Goal: Task Accomplishment & Management: Use online tool/utility

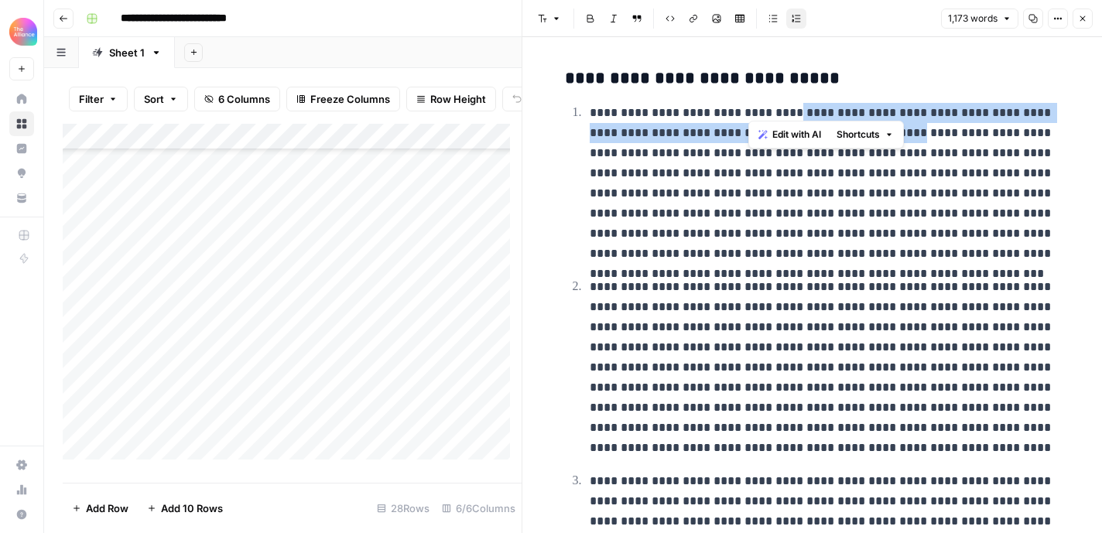
scroll to position [26, 0]
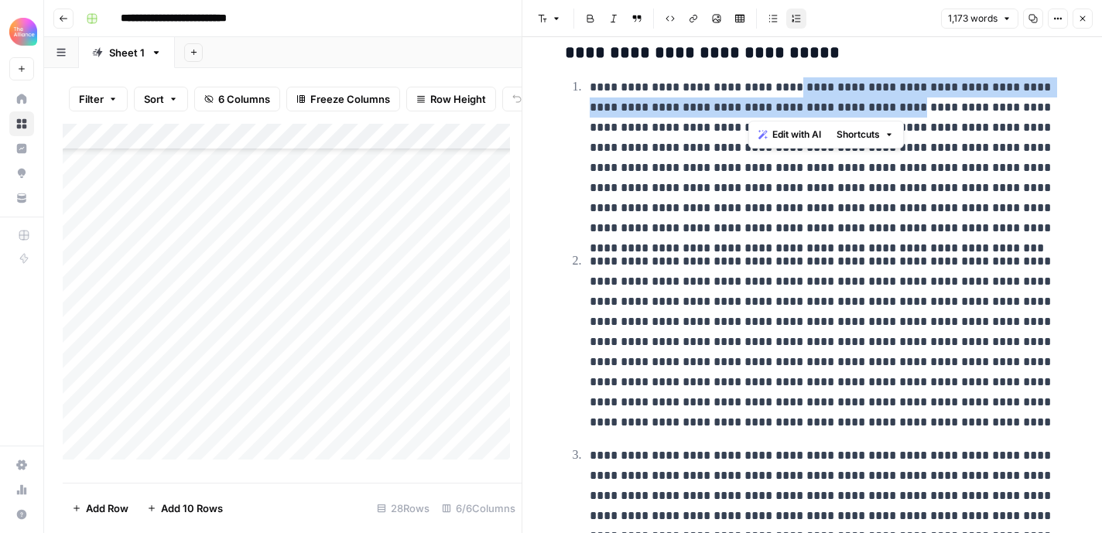
click at [197, 346] on div "Add Column" at bounding box center [292, 298] width 459 height 348
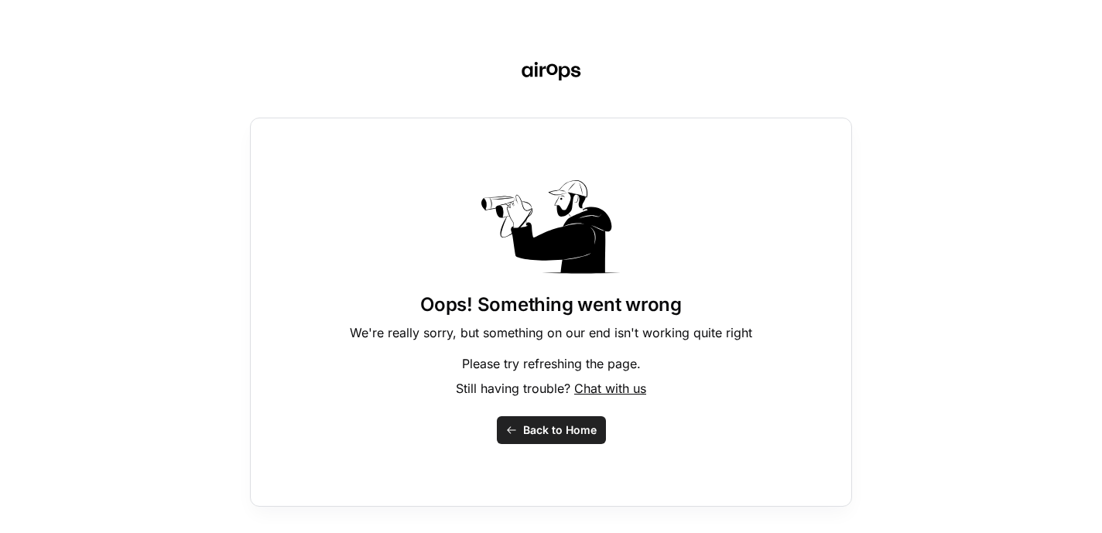
click at [543, 432] on span "Back to Home" at bounding box center [560, 430] width 74 height 15
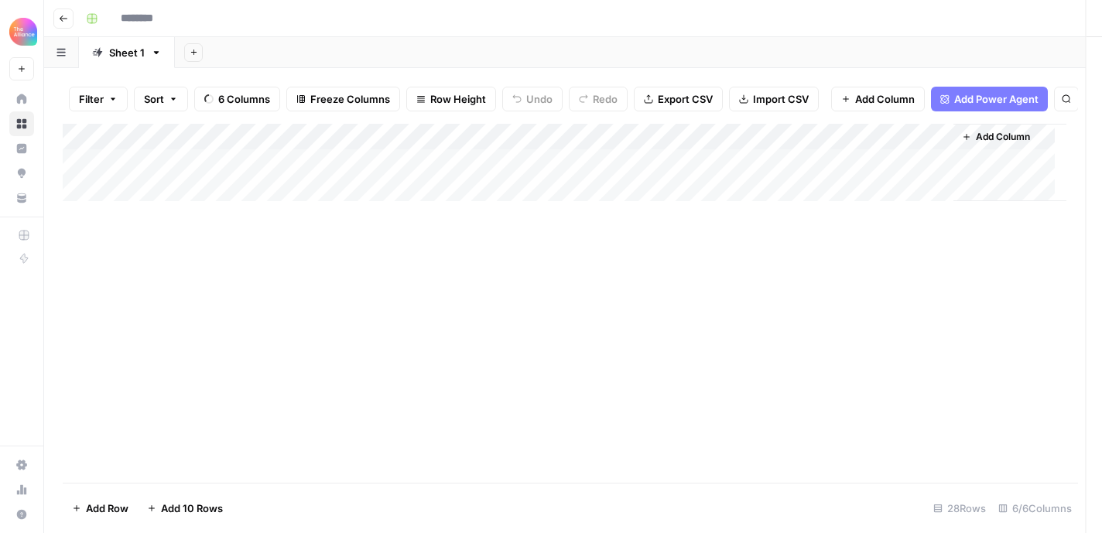
type input "**********"
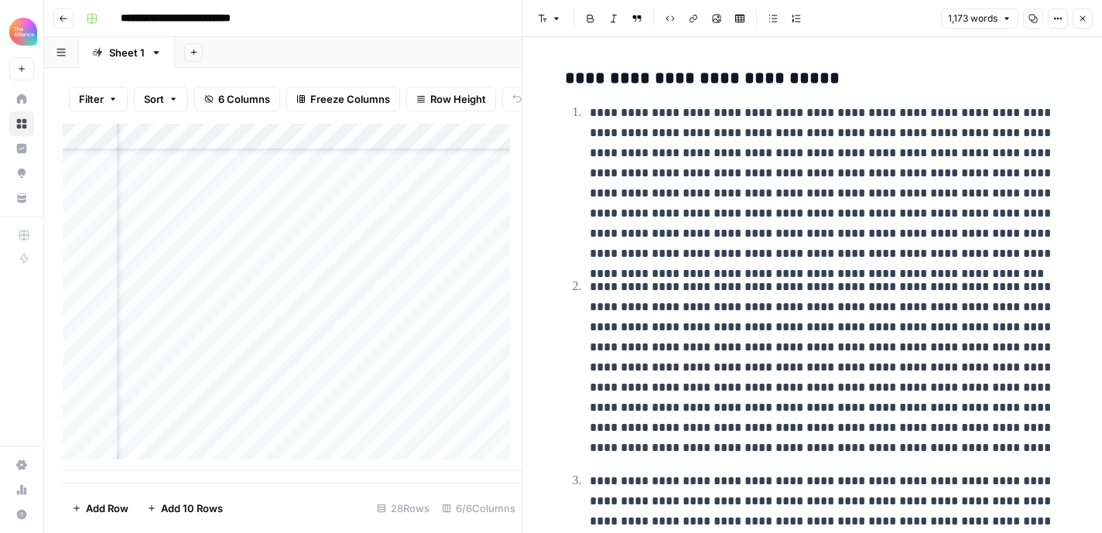
click at [1082, 19] on icon "button" at bounding box center [1083, 18] width 5 height 5
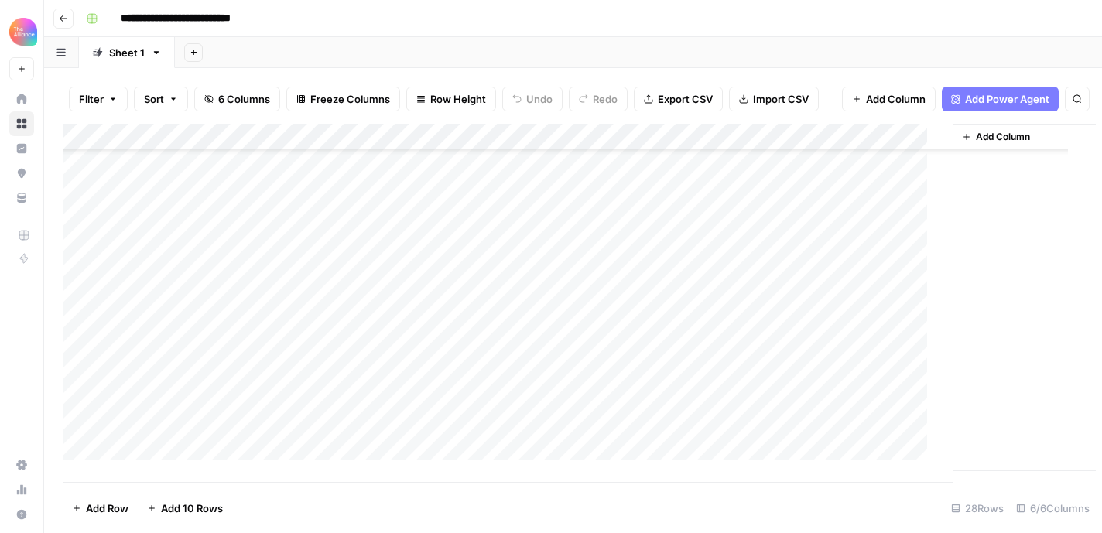
scroll to position [429, 0]
click at [203, 350] on div "Add Column" at bounding box center [573, 298] width 1021 height 348
click at [151, 345] on textarea at bounding box center [240, 352] width 248 height 22
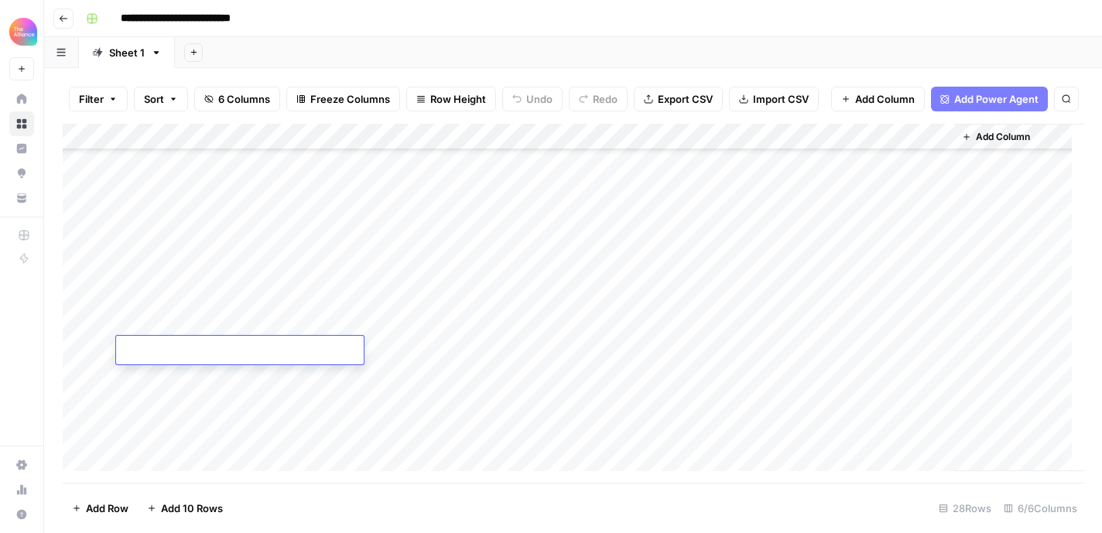
paste textarea "**********"
type textarea "**********"
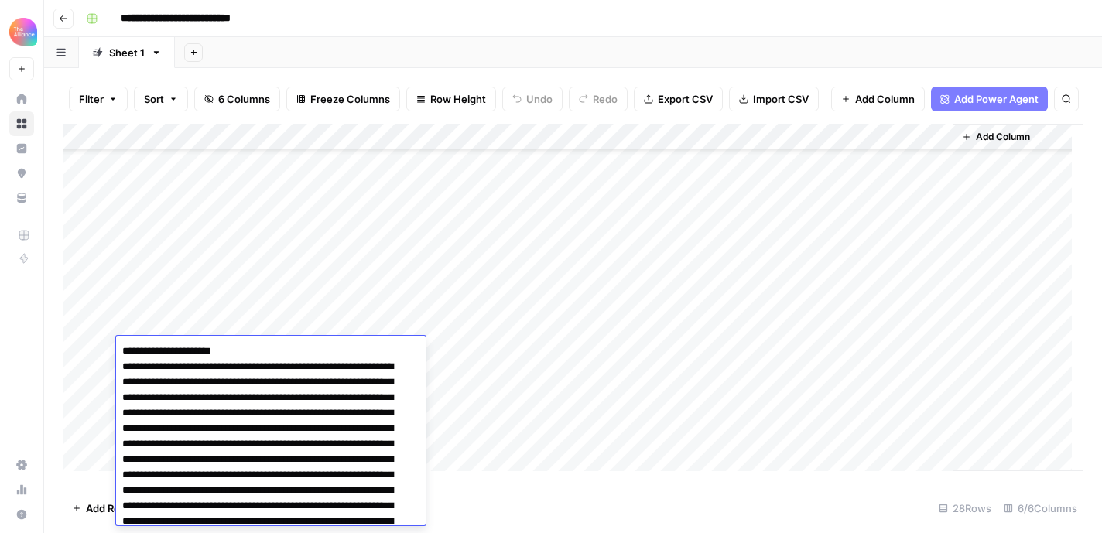
scroll to position [8796, 0]
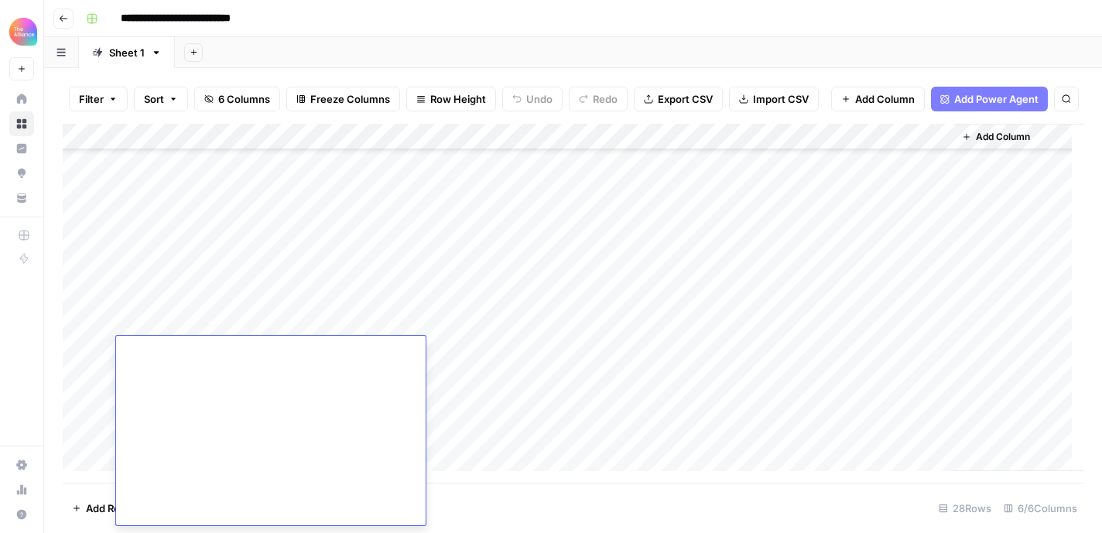
click at [477, 370] on div "Add Column" at bounding box center [573, 298] width 1021 height 348
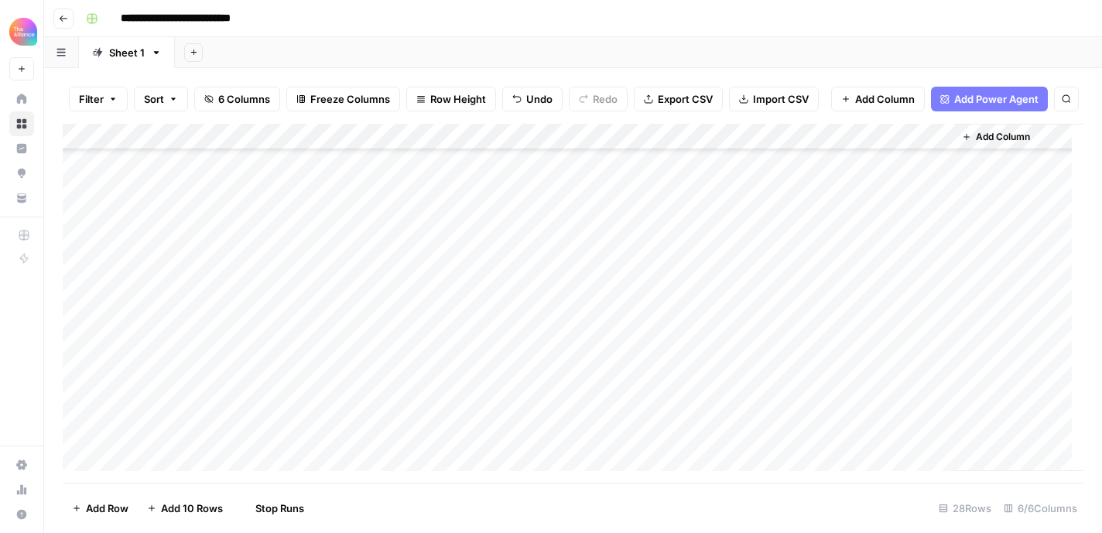
click at [351, 355] on div "Add Column" at bounding box center [573, 298] width 1021 height 348
click at [342, 355] on div "Add Column" at bounding box center [573, 298] width 1021 height 348
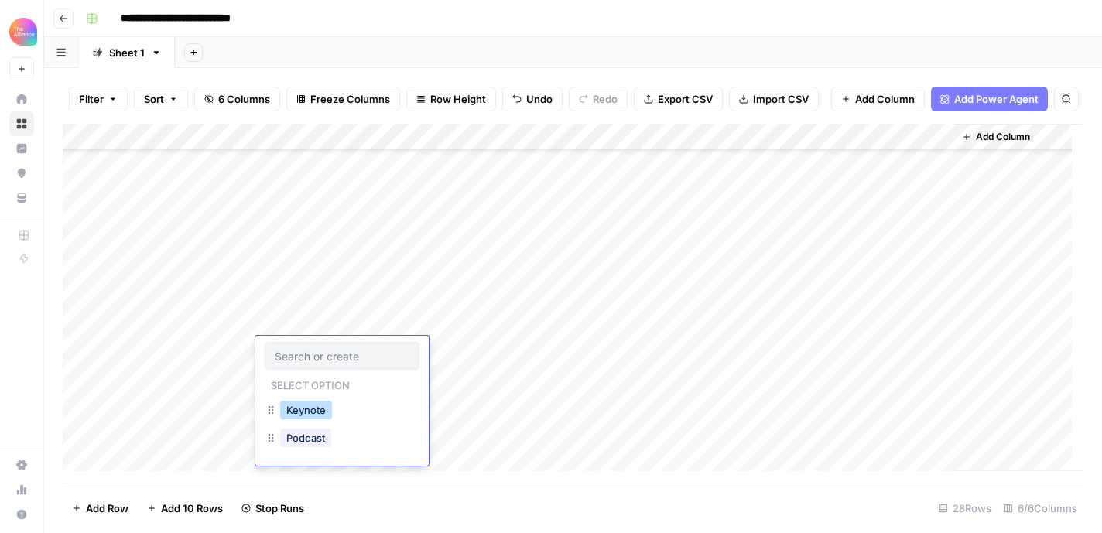
click at [317, 402] on button "Keynote" at bounding box center [306, 410] width 52 height 19
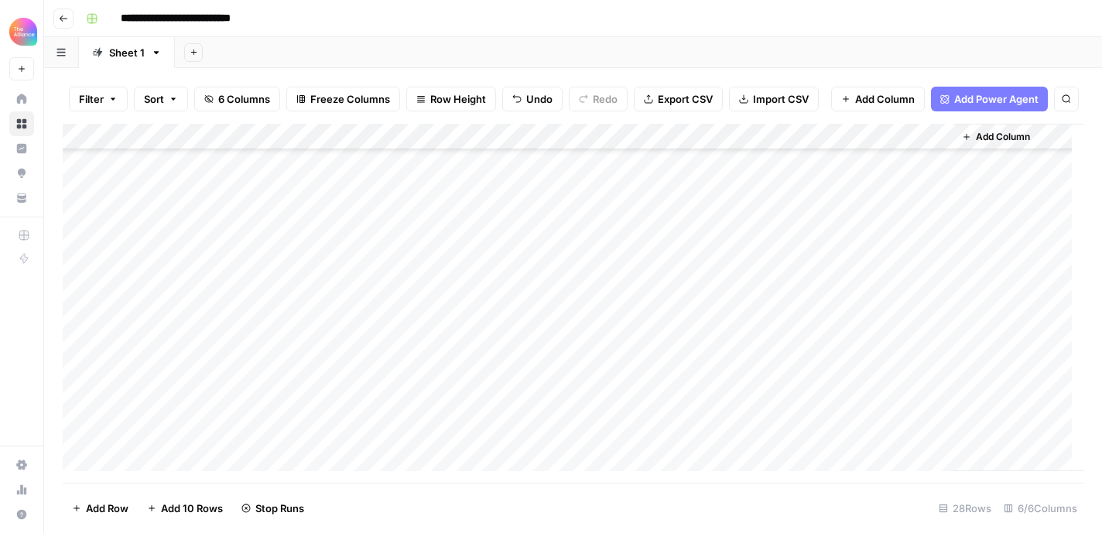
click at [516, 381] on div "Add Column" at bounding box center [573, 298] width 1021 height 348
click at [502, 147] on div "Add Column" at bounding box center [573, 298] width 1021 height 348
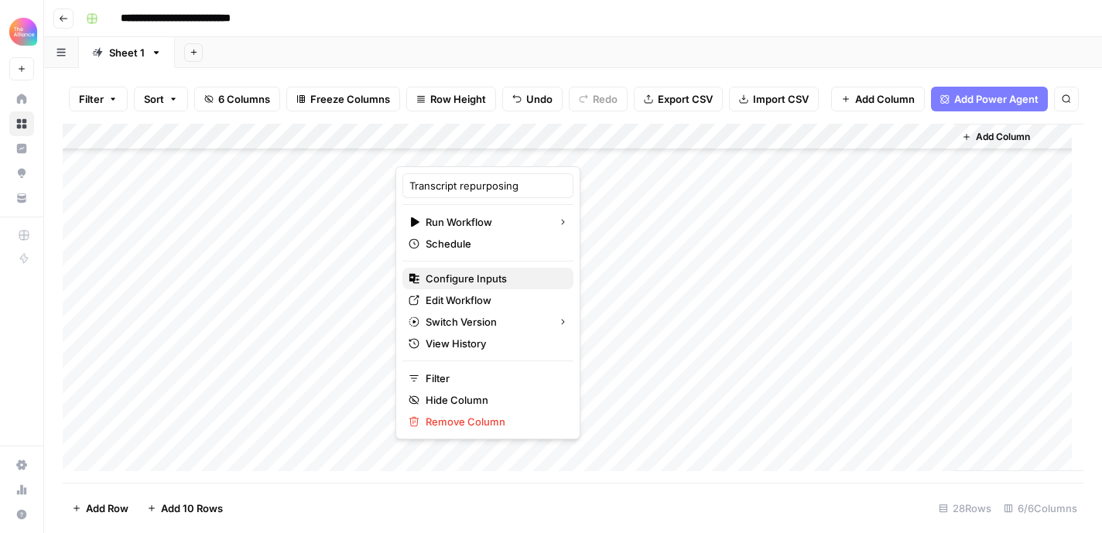
click at [471, 279] on span "Configure Inputs" at bounding box center [493, 278] width 135 height 15
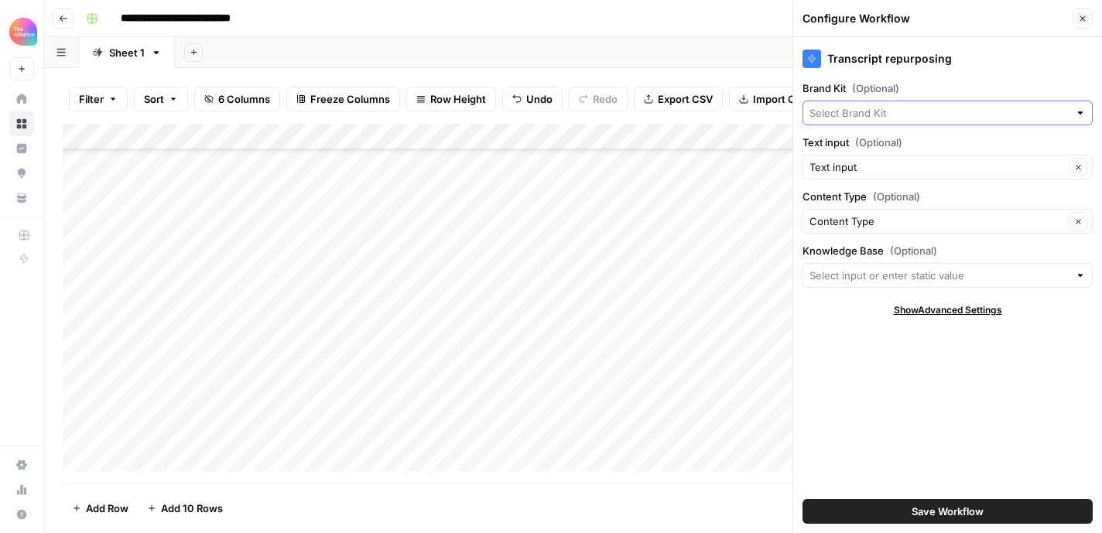
click at [915, 110] on input "Brand Kit (Optional)" at bounding box center [939, 112] width 259 height 15
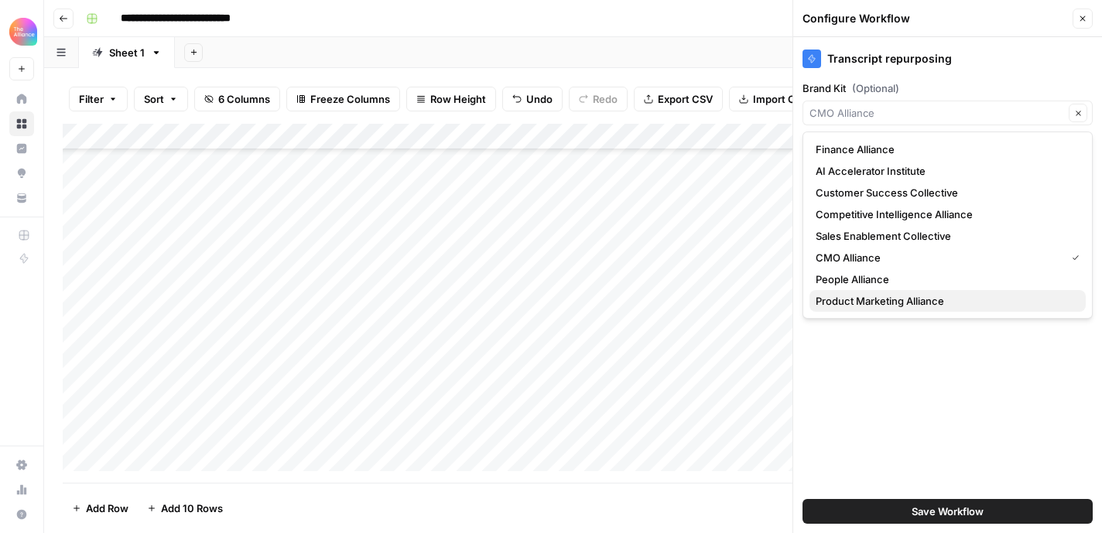
click at [879, 301] on span "Product Marketing Alliance" at bounding box center [945, 300] width 258 height 15
type input "Product Marketing Alliance"
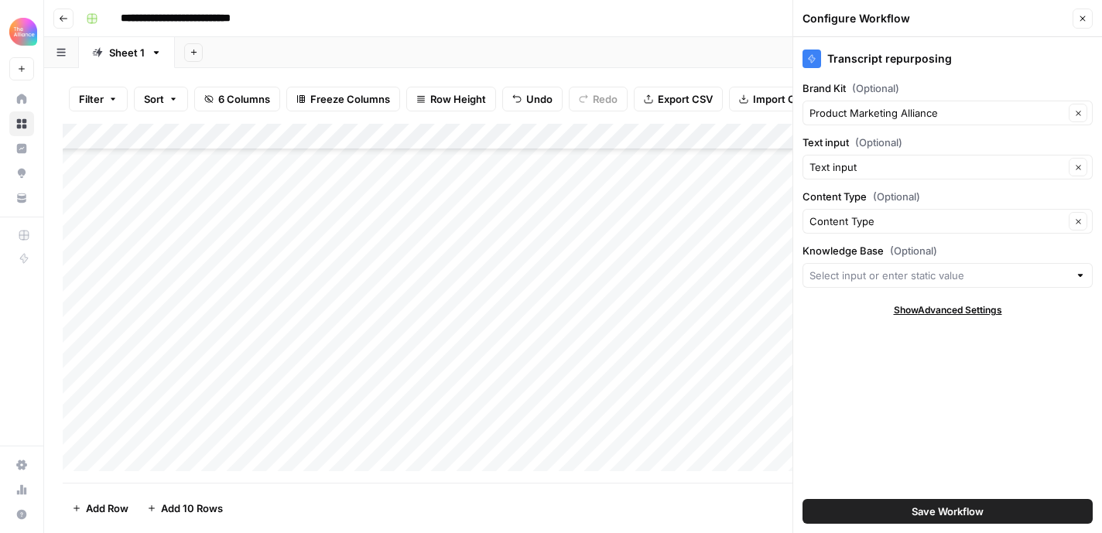
click at [987, 513] on button "Save Workflow" at bounding box center [948, 511] width 290 height 25
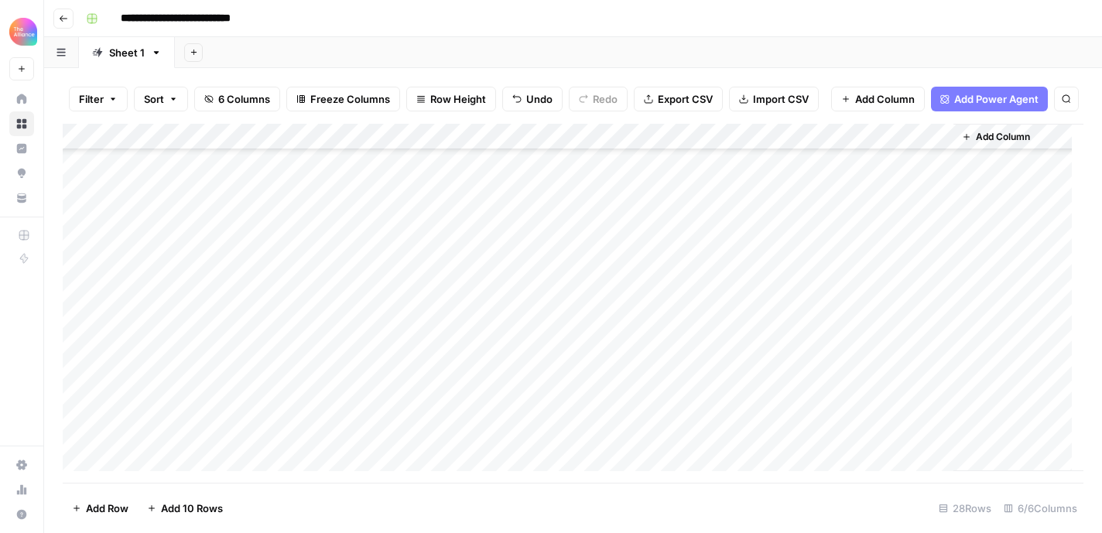
click at [465, 350] on div "Add Column" at bounding box center [573, 298] width 1021 height 348
